Goal: Information Seeking & Learning: Learn about a topic

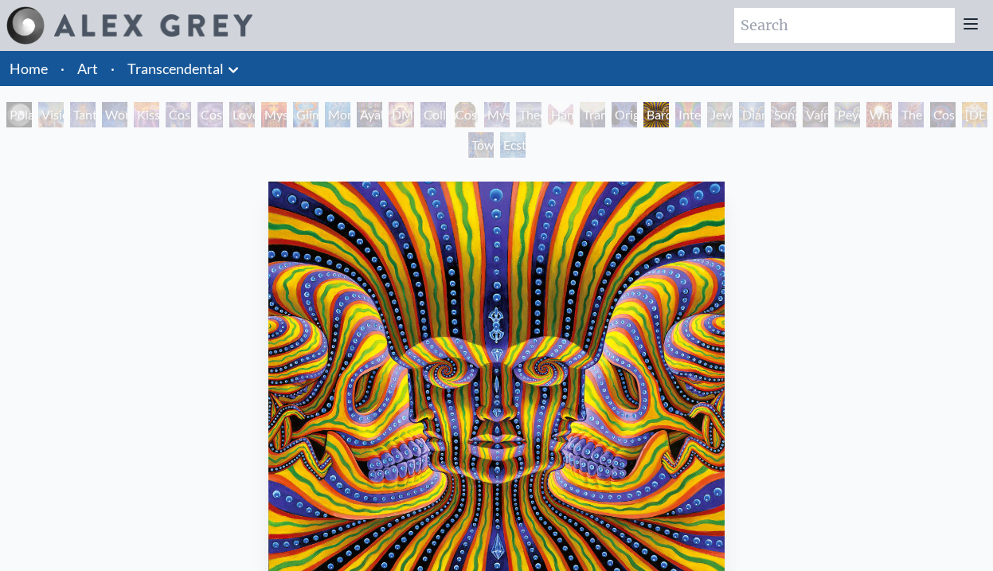
click at [18, 115] on div "Polar Unity Spiral" at bounding box center [18, 114] width 25 height 25
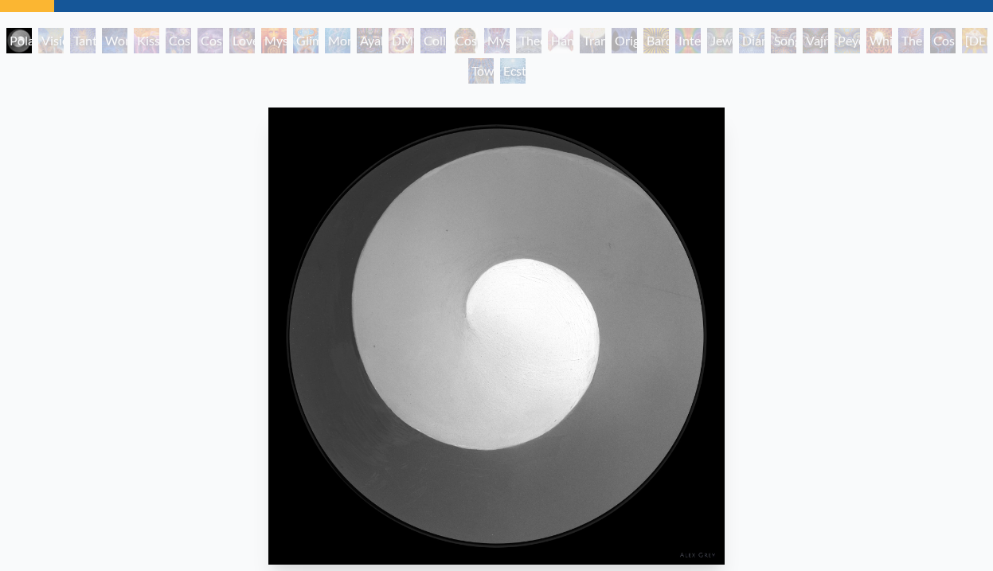
scroll to position [70, 0]
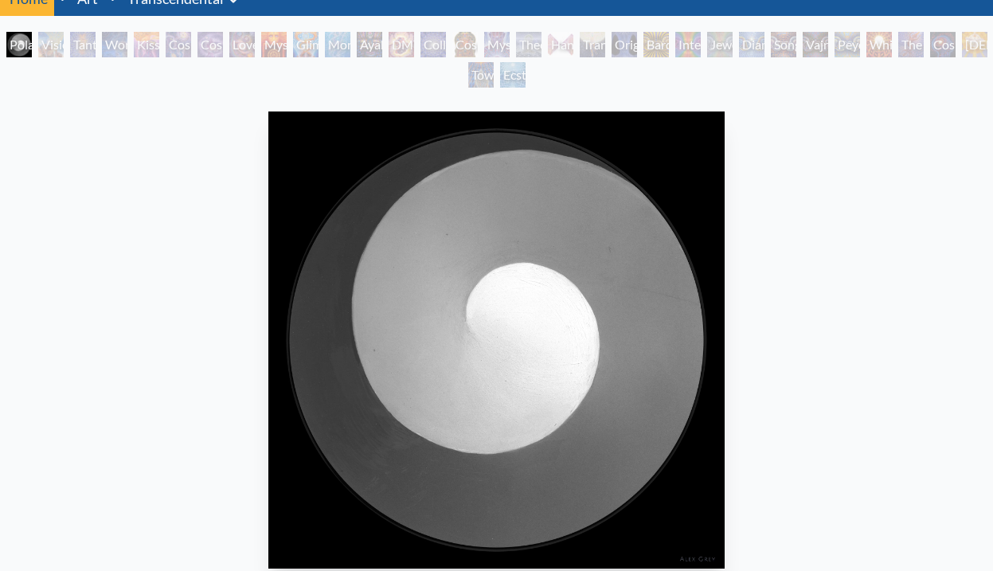
click at [51, 47] on div "Visionary Origin of Language" at bounding box center [50, 44] width 25 height 25
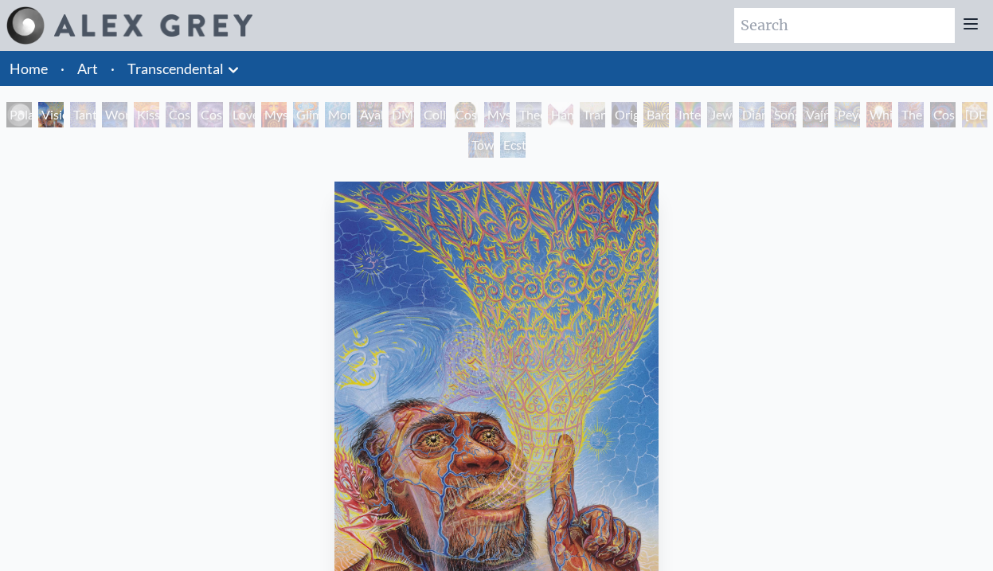
click at [86, 122] on div "Tantra" at bounding box center [82, 114] width 25 height 25
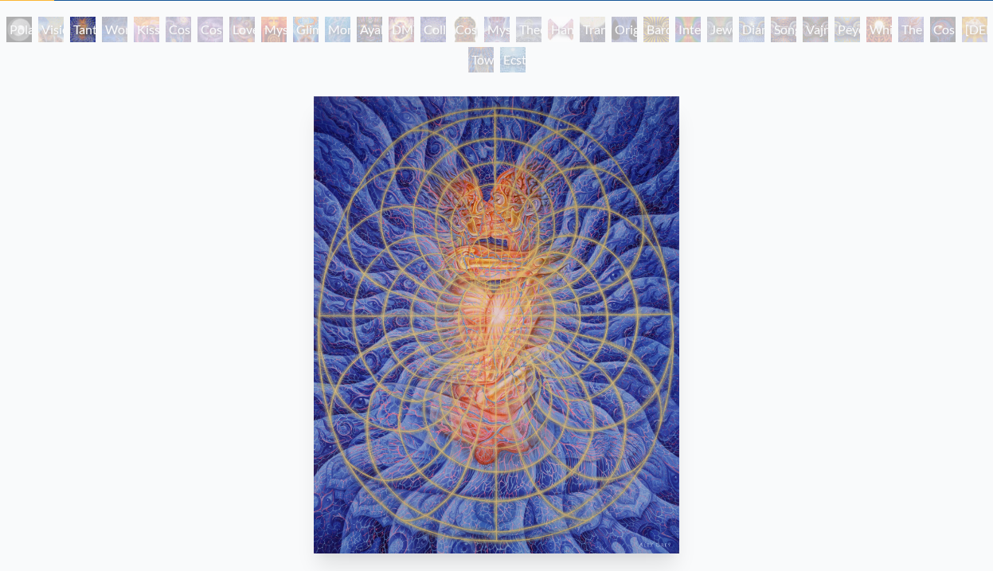
scroll to position [87, 0]
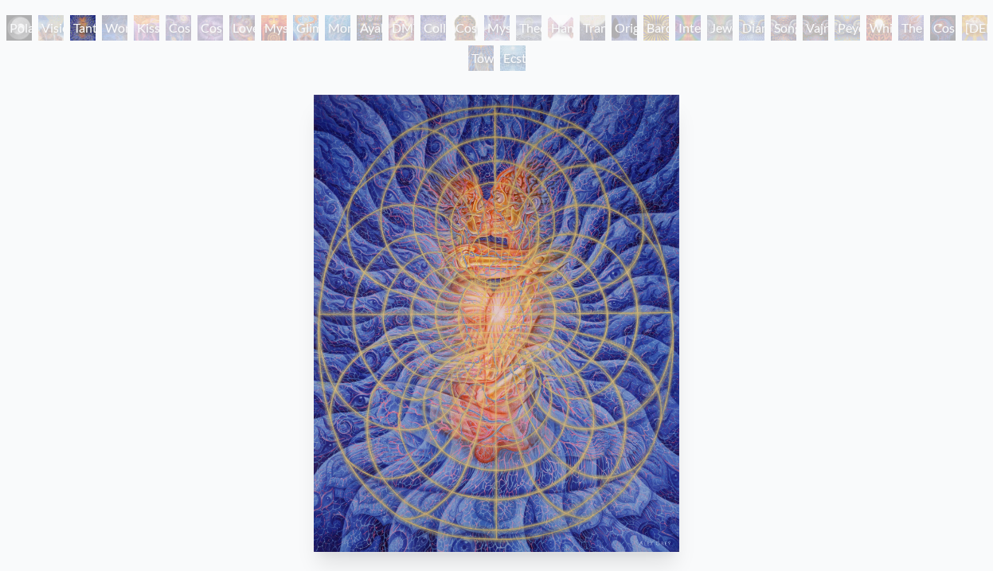
click at [109, 37] on div "Polar Unity Spiral Visionary Origin of Language Tantra Wonder Kiss of the [MEDI…" at bounding box center [496, 45] width 993 height 61
click at [127, 29] on div "Wonder" at bounding box center [114, 27] width 25 height 25
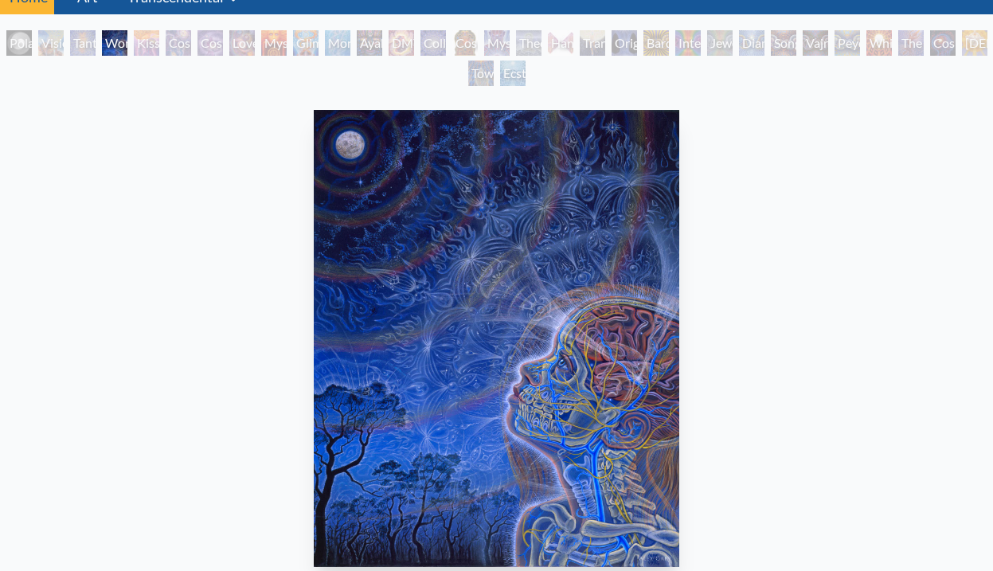
scroll to position [72, 0]
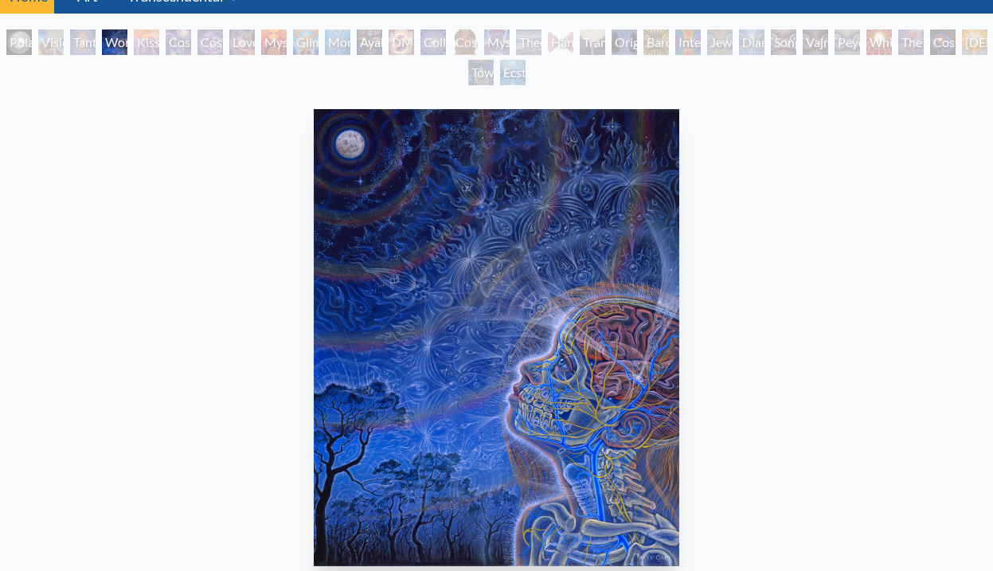
click at [159, 43] on div "Kiss of the [MEDICAL_DATA]" at bounding box center [146, 41] width 25 height 25
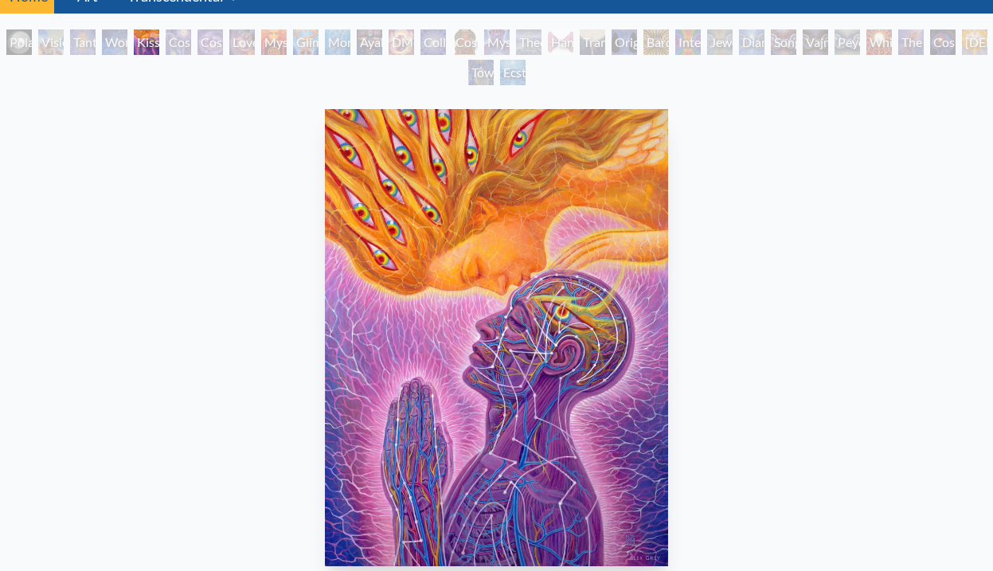
click at [191, 42] on div "Cosmic Creativity" at bounding box center [178, 41] width 25 height 25
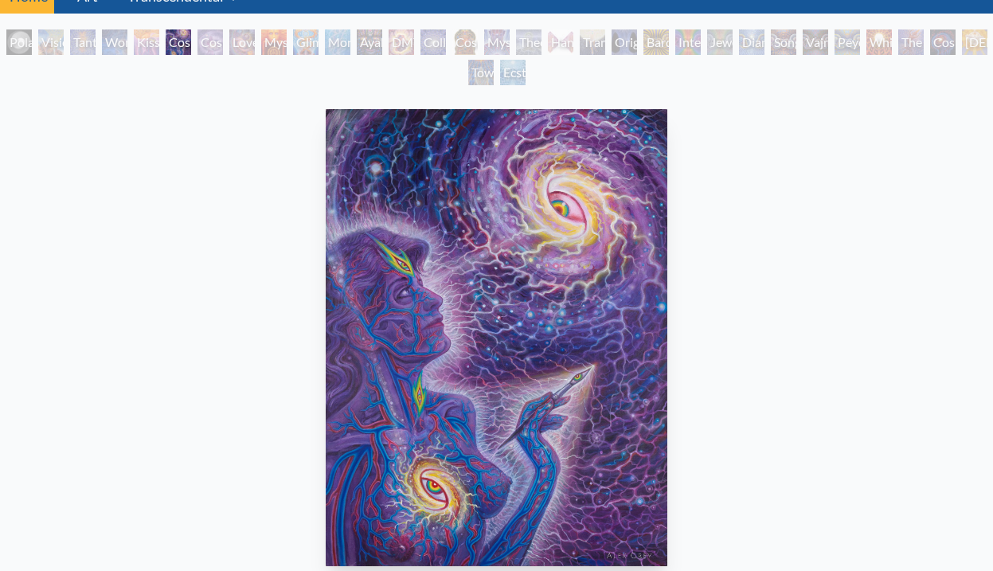
click at [223, 44] on div "Cosmic Artist" at bounding box center [210, 41] width 25 height 25
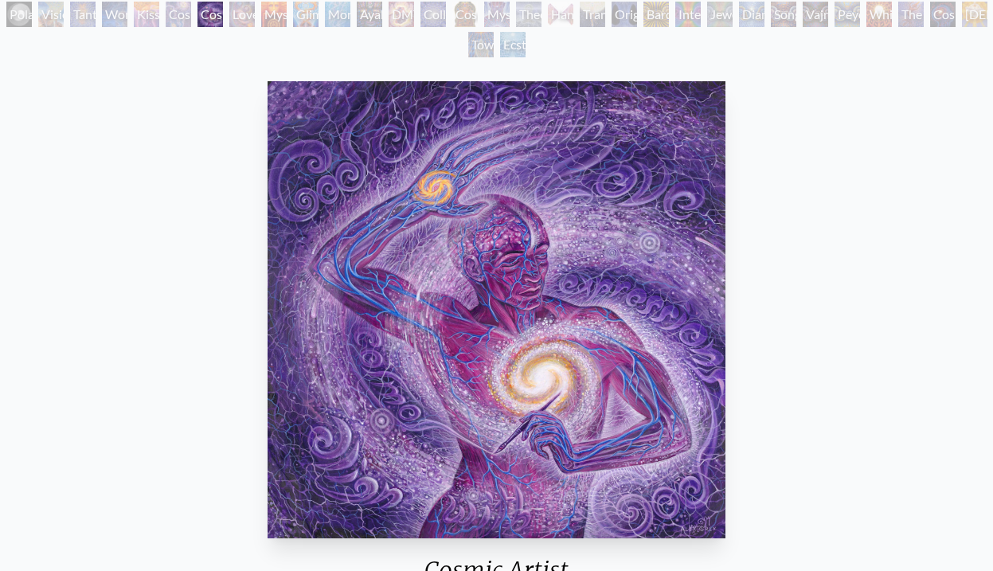
scroll to position [97, 0]
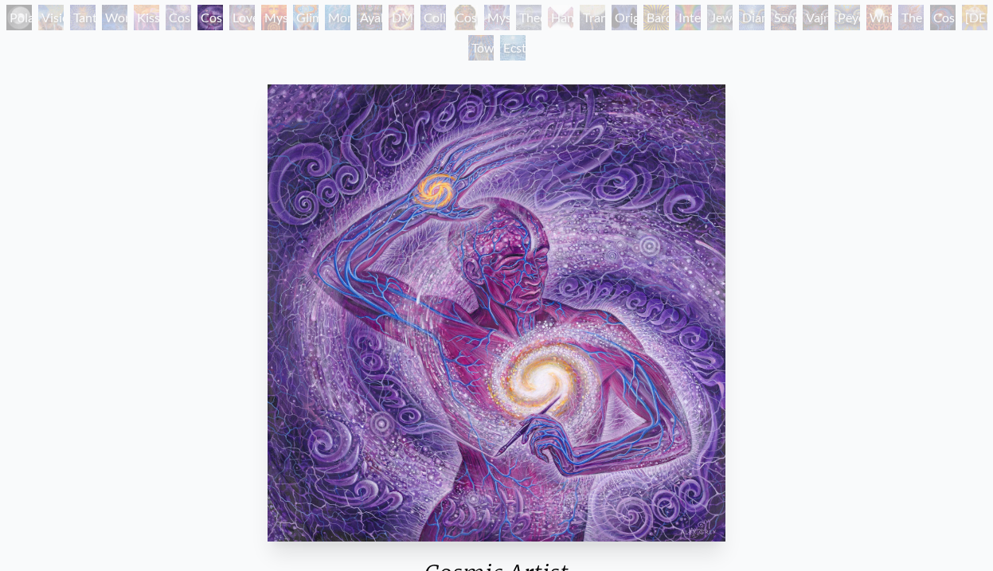
click at [255, 18] on div "Love is a Cosmic Force" at bounding box center [241, 17] width 25 height 25
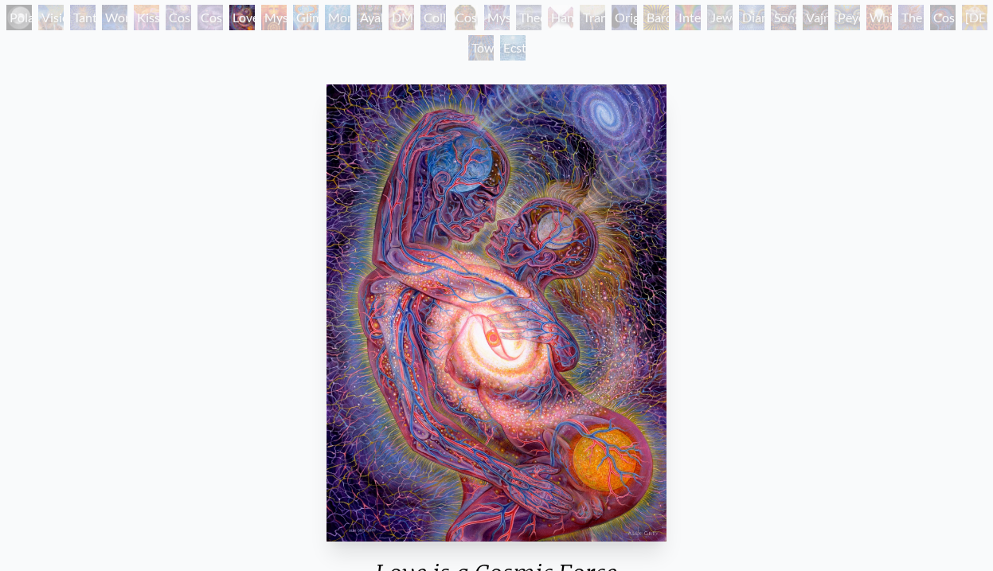
click at [280, 19] on div "Mysteriosa 2" at bounding box center [273, 17] width 25 height 25
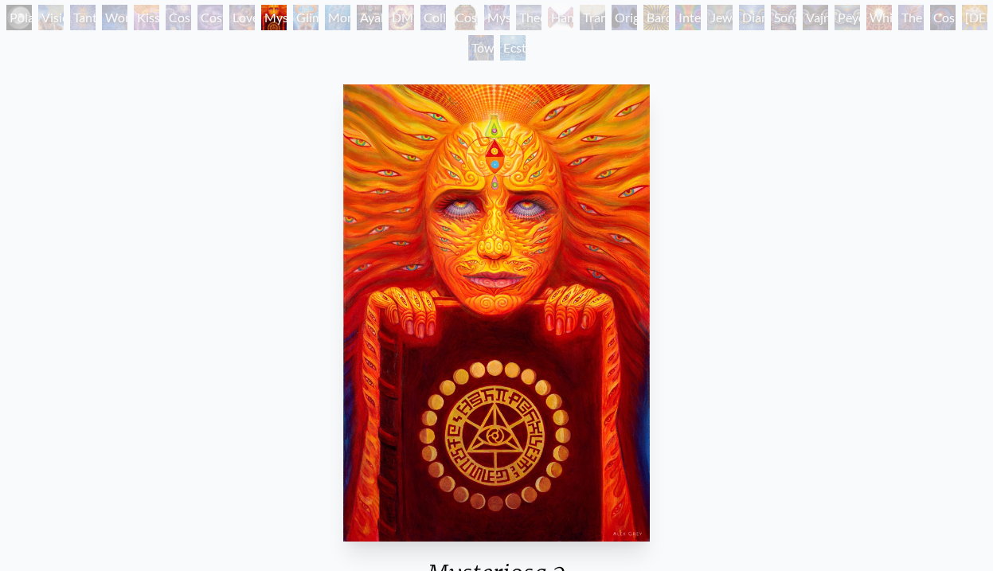
click at [319, 19] on div "Glimpsing the Empyrean" at bounding box center [305, 17] width 25 height 25
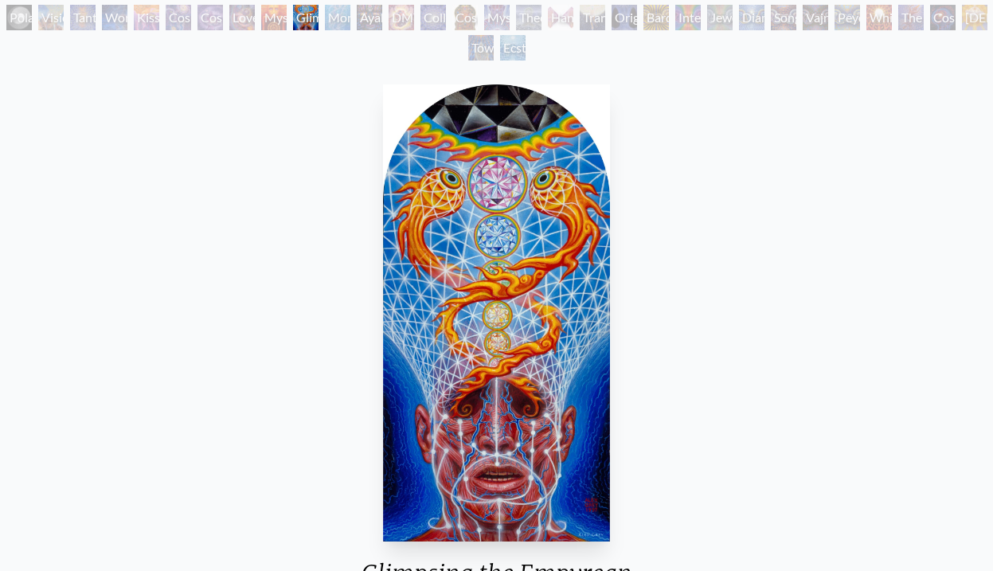
click at [341, 17] on div "Monochord" at bounding box center [337, 17] width 25 height 25
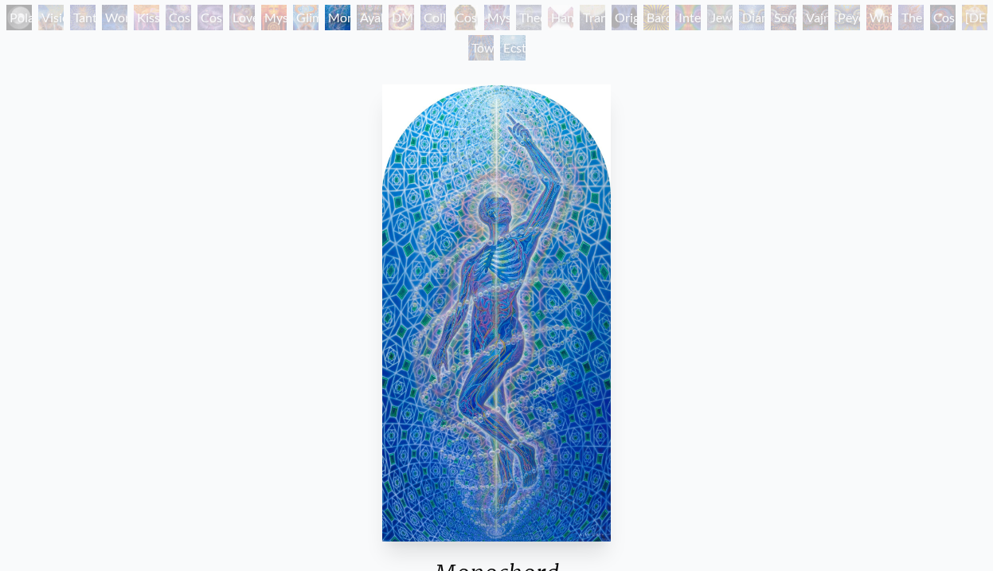
click at [382, 15] on div "Ayahuasca Visitation" at bounding box center [369, 17] width 25 height 25
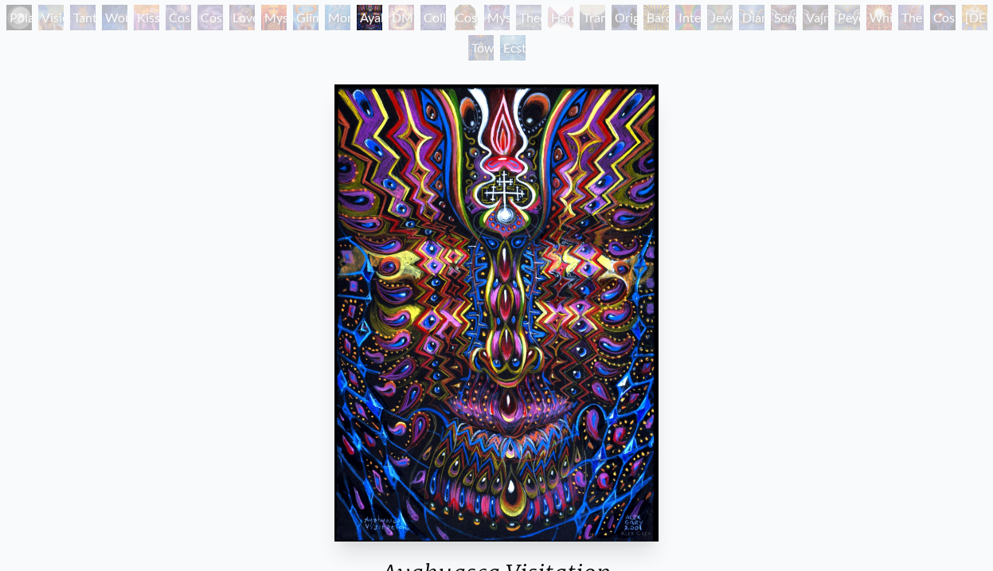
click at [409, 18] on div "DMT - The Spirit Molecule" at bounding box center [401, 17] width 25 height 25
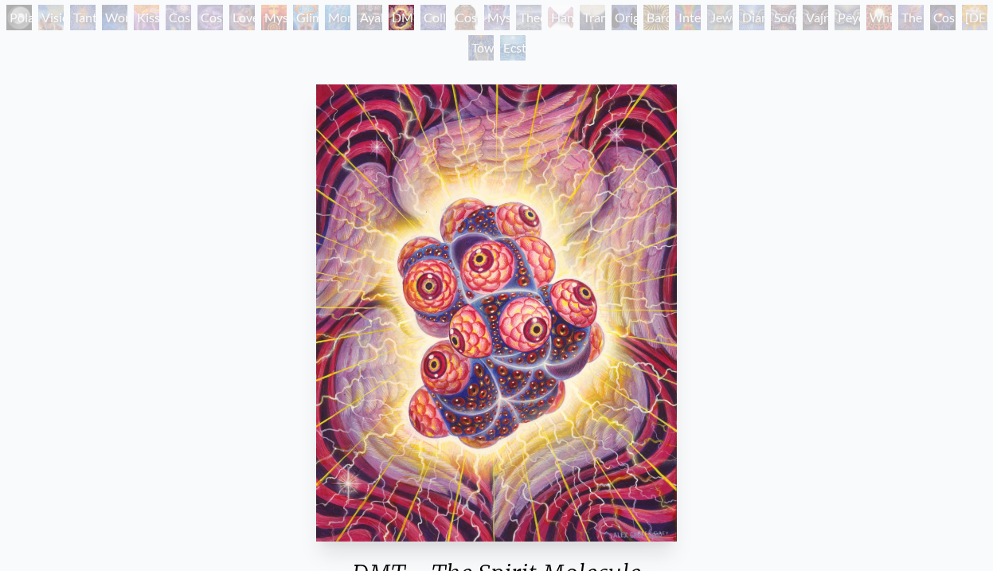
click at [446, 19] on div "Collective Vision" at bounding box center [433, 17] width 25 height 25
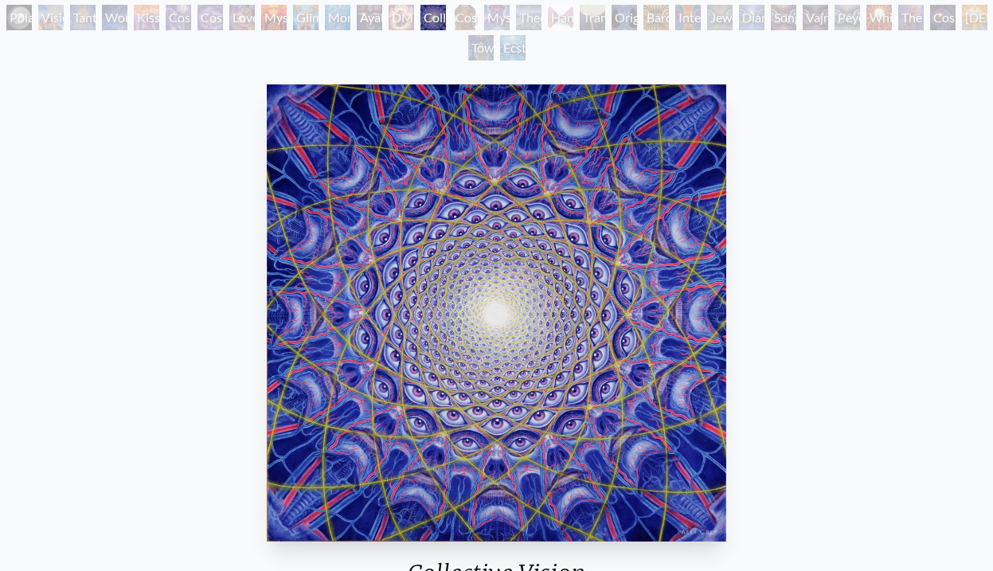
click at [478, 18] on div "Cosmic [DEMOGRAPHIC_DATA]" at bounding box center [464, 17] width 25 height 25
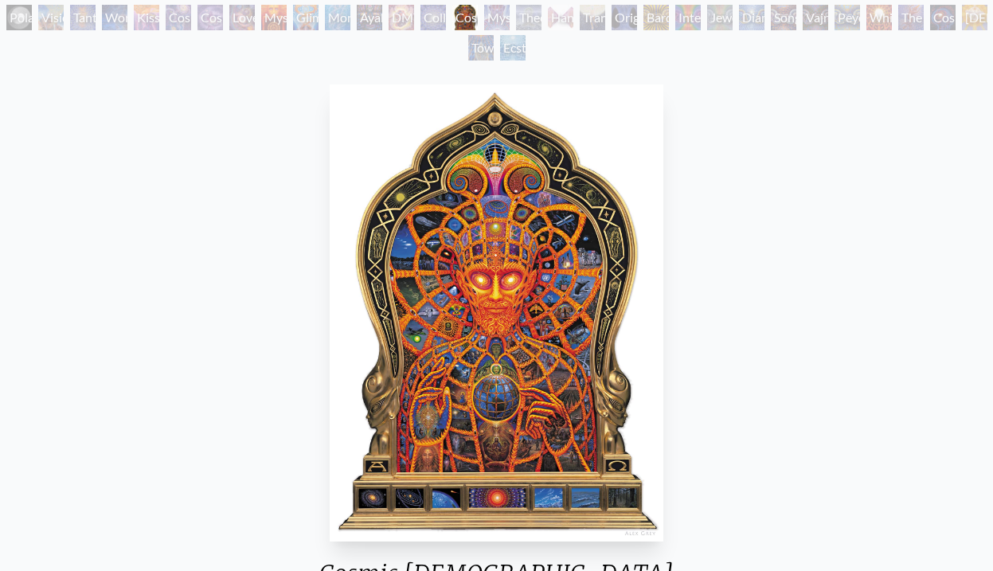
click at [510, 17] on div "Mystic Eye" at bounding box center [496, 17] width 25 height 25
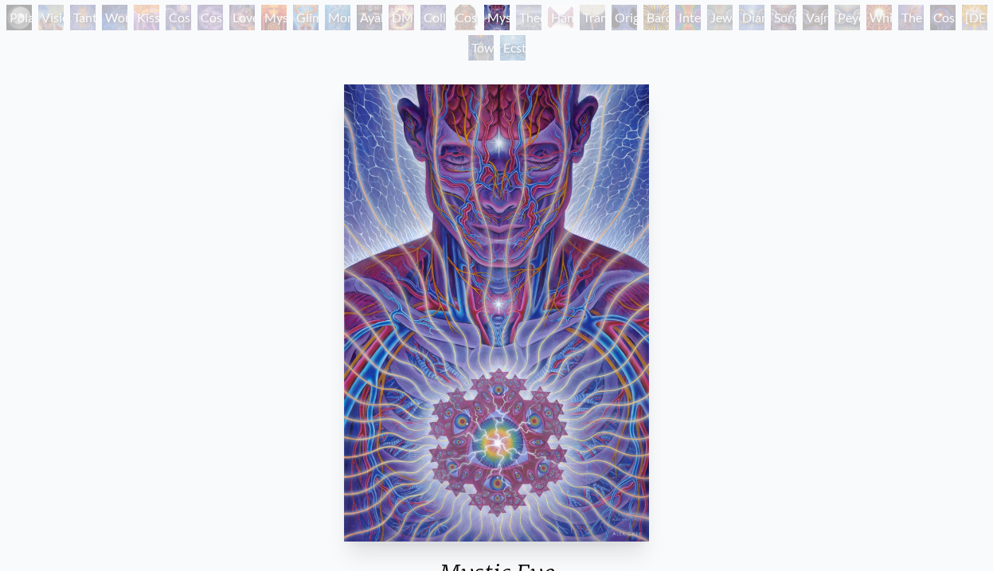
click at [542, 18] on div "Theologue" at bounding box center [528, 17] width 25 height 25
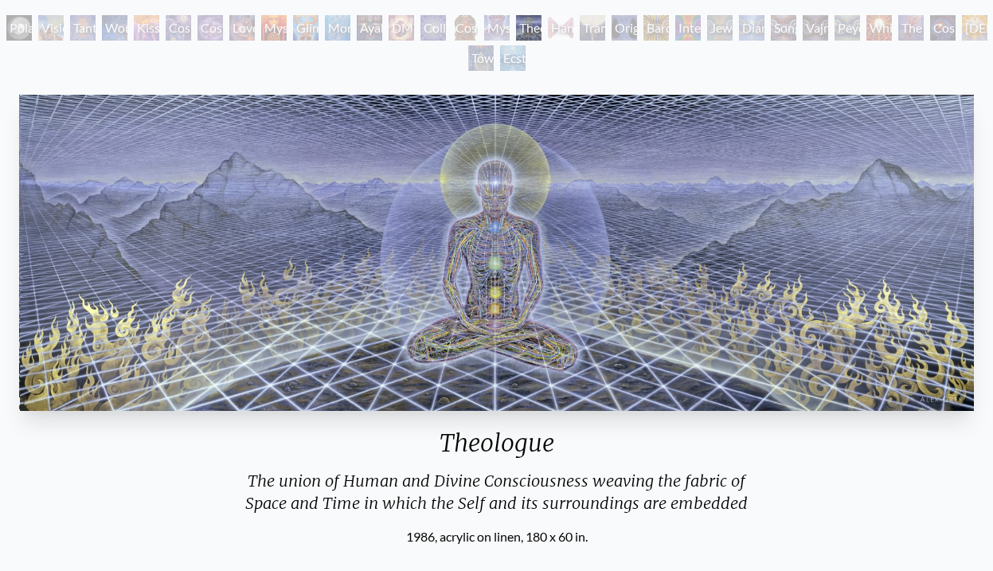
scroll to position [5, 0]
